Goal: Task Accomplishment & Management: Use online tool/utility

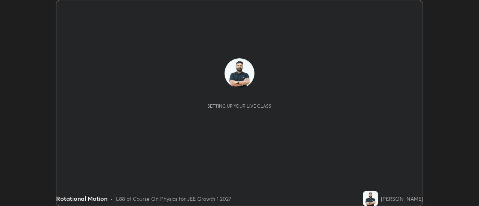
scroll to position [206, 478]
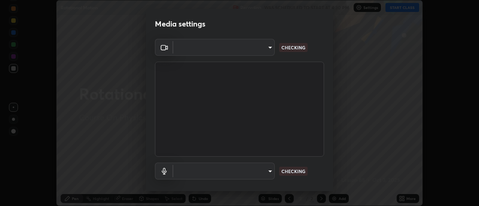
type input "20afe940cbeb59602439e807e0695b369d796bb7f65a41c81d65576627b30d72"
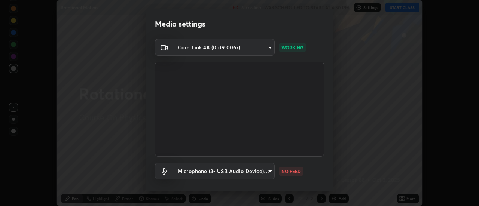
click at [263, 175] on body "Erase all Rotational Motion Recording WAS SCHEDULED TO START AT 4:30 PM Setting…" at bounding box center [239, 103] width 479 height 206
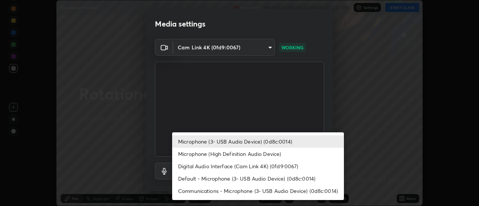
click at [250, 151] on li "Microphone (High Definition Audio Device)" at bounding box center [258, 154] width 172 height 12
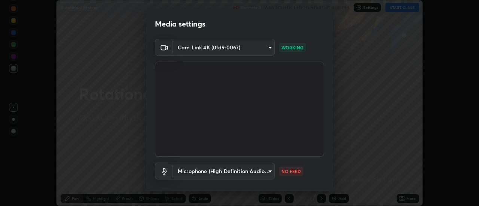
click at [233, 170] on body "Erase all Rotational Motion Recording WAS SCHEDULED TO START AT 4:30 PM Setting…" at bounding box center [239, 103] width 479 height 206
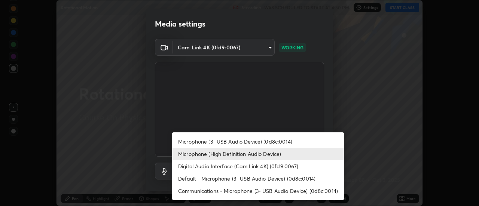
click at [234, 141] on li "Microphone (3- USB Audio Device) (0d8c:0014)" at bounding box center [258, 141] width 172 height 12
type input "ba4c52138f87483ab6386b7eac04ada058884bdffb85100b6cd20249b4154836"
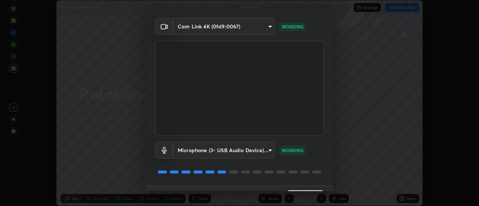
scroll to position [39, 0]
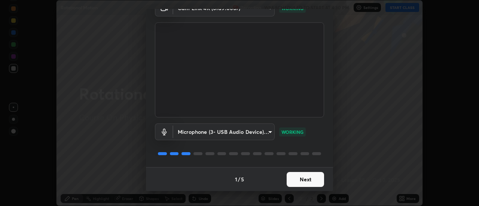
click at [297, 183] on button "Next" at bounding box center [304, 179] width 37 height 15
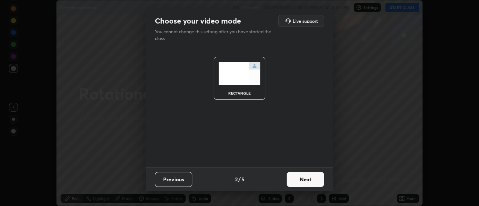
scroll to position [0, 0]
click at [300, 182] on button "Next" at bounding box center [304, 179] width 37 height 15
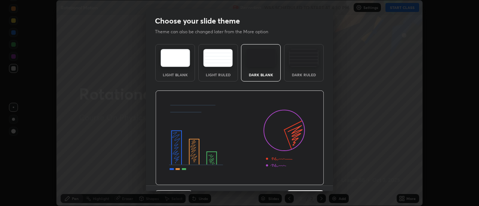
click at [302, 183] on img at bounding box center [239, 138] width 169 height 95
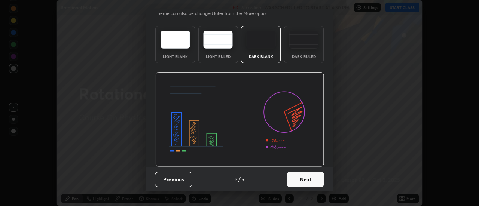
click at [319, 177] on button "Next" at bounding box center [304, 179] width 37 height 15
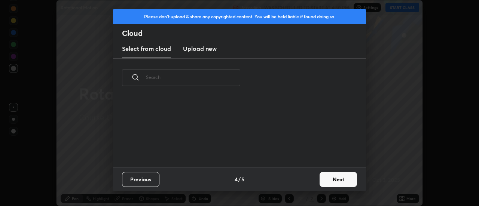
click at [321, 183] on button "Next" at bounding box center [337, 179] width 37 height 15
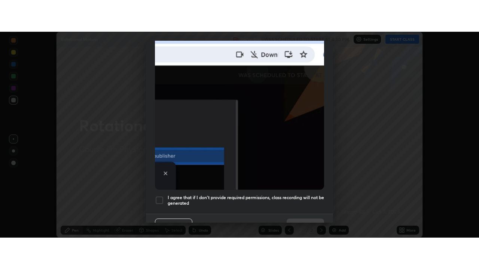
scroll to position [192, 0]
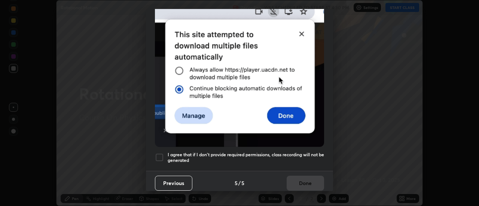
click at [308, 152] on h5 "I agree that if I don't provide required permissions, class recording will not …" at bounding box center [246, 158] width 156 height 12
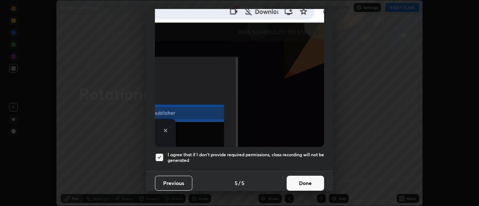
click at [310, 176] on button "Done" at bounding box center [304, 183] width 37 height 15
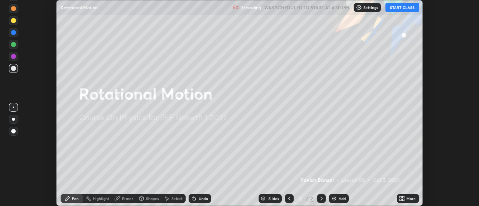
click at [410, 197] on div "More" at bounding box center [410, 199] width 9 height 4
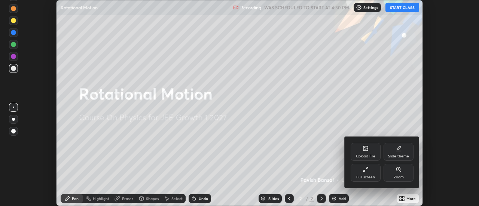
click at [371, 175] on div "Full screen" at bounding box center [365, 177] width 19 height 4
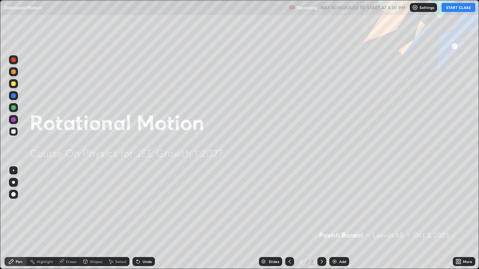
scroll to position [269, 479]
click at [451, 8] on button "START CLASS" at bounding box center [458, 7] width 34 height 9
click at [344, 206] on div "Add" at bounding box center [342, 262] width 7 height 4
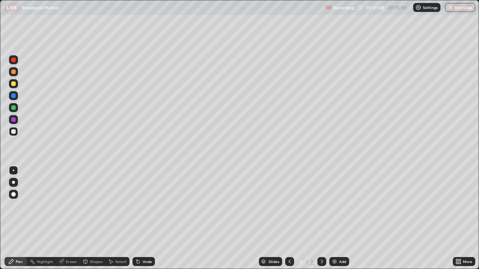
click at [13, 183] on div at bounding box center [13, 182] width 3 height 3
click at [142, 206] on div "Undo" at bounding box center [146, 262] width 9 height 4
click at [142, 206] on div "Undo" at bounding box center [143, 261] width 22 height 9
click at [14, 123] on div at bounding box center [13, 119] width 9 height 9
click at [13, 129] on div at bounding box center [13, 131] width 9 height 9
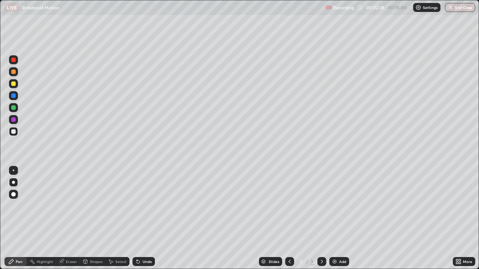
click at [15, 85] on div at bounding box center [13, 84] width 4 height 4
click at [38, 206] on div "Highlight" at bounding box center [45, 262] width 16 height 4
click at [12, 206] on icon at bounding box center [11, 262] width 4 height 4
click at [13, 110] on div at bounding box center [13, 107] width 4 height 4
click at [14, 132] on div at bounding box center [13, 131] width 4 height 4
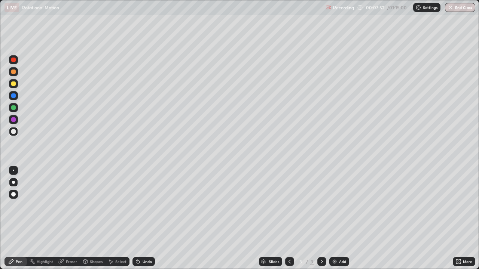
click at [153, 206] on div "Undo" at bounding box center [143, 261] width 22 height 9
click at [151, 206] on div "Undo" at bounding box center [143, 261] width 22 height 9
click at [15, 120] on div at bounding box center [13, 119] width 4 height 4
click at [45, 206] on div "Highlight" at bounding box center [45, 262] width 16 height 4
click at [18, 206] on div "Pen" at bounding box center [19, 262] width 7 height 4
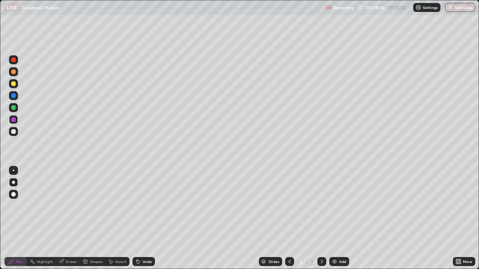
click at [13, 108] on div at bounding box center [13, 107] width 4 height 4
click at [139, 206] on icon at bounding box center [138, 262] width 6 height 6
click at [143, 206] on div "Undo" at bounding box center [146, 262] width 9 height 4
click at [13, 85] on div at bounding box center [13, 84] width 4 height 4
click at [145, 206] on div "Undo" at bounding box center [143, 261] width 22 height 9
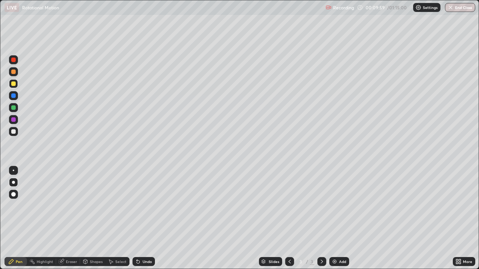
click at [70, 206] on div "Eraser" at bounding box center [71, 262] width 11 height 4
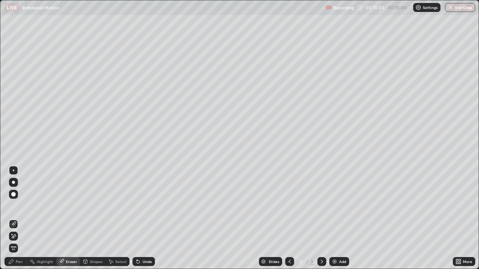
click at [20, 206] on div "Pen" at bounding box center [19, 262] width 7 height 4
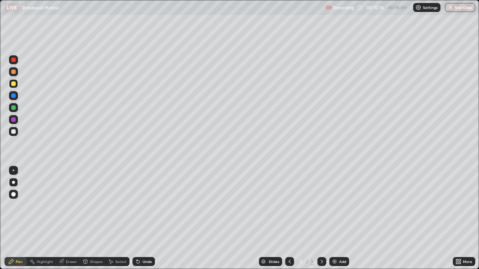
click at [14, 74] on div at bounding box center [13, 71] width 9 height 9
click at [52, 206] on div "Highlight" at bounding box center [41, 261] width 29 height 9
click at [22, 206] on div "Pen" at bounding box center [15, 261] width 22 height 9
click at [146, 206] on div "Undo" at bounding box center [146, 262] width 9 height 4
click at [153, 206] on div "Undo" at bounding box center [143, 261] width 22 height 9
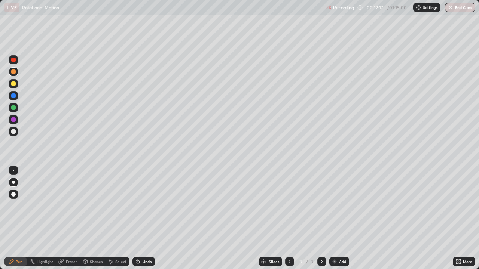
click at [153, 206] on div "Undo" at bounding box center [143, 261] width 22 height 9
click at [13, 97] on div at bounding box center [13, 95] width 4 height 4
click at [337, 206] on div "Add" at bounding box center [339, 261] width 20 height 9
click at [14, 132] on div at bounding box center [13, 131] width 4 height 4
click at [137, 206] on icon at bounding box center [137, 260] width 1 height 1
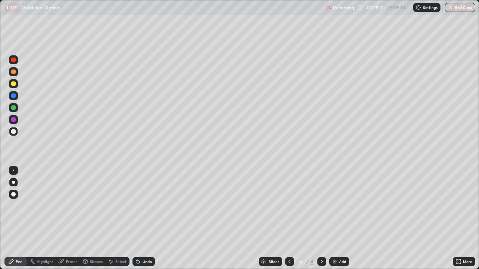
click at [141, 206] on div "Undo" at bounding box center [143, 261] width 22 height 9
click at [15, 120] on div at bounding box center [13, 119] width 4 height 4
click at [14, 110] on div at bounding box center [13, 107] width 4 height 4
click at [147, 206] on div "Undo" at bounding box center [146, 262] width 9 height 4
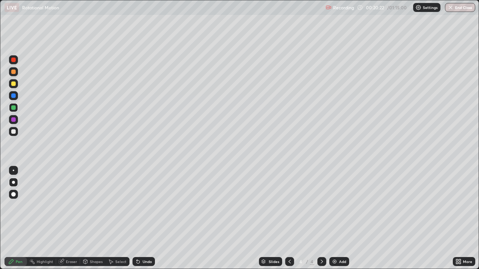
click at [14, 133] on div at bounding box center [13, 131] width 4 height 4
click at [148, 206] on div "Undo" at bounding box center [146, 262] width 9 height 4
click at [17, 86] on div at bounding box center [13, 83] width 9 height 9
click at [13, 107] on div at bounding box center [13, 107] width 4 height 4
click at [337, 206] on div "Add" at bounding box center [339, 261] width 20 height 9
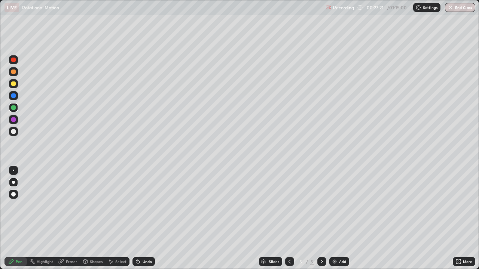
click at [13, 134] on div at bounding box center [13, 131] width 9 height 9
